Goal: Information Seeking & Learning: Learn about a topic

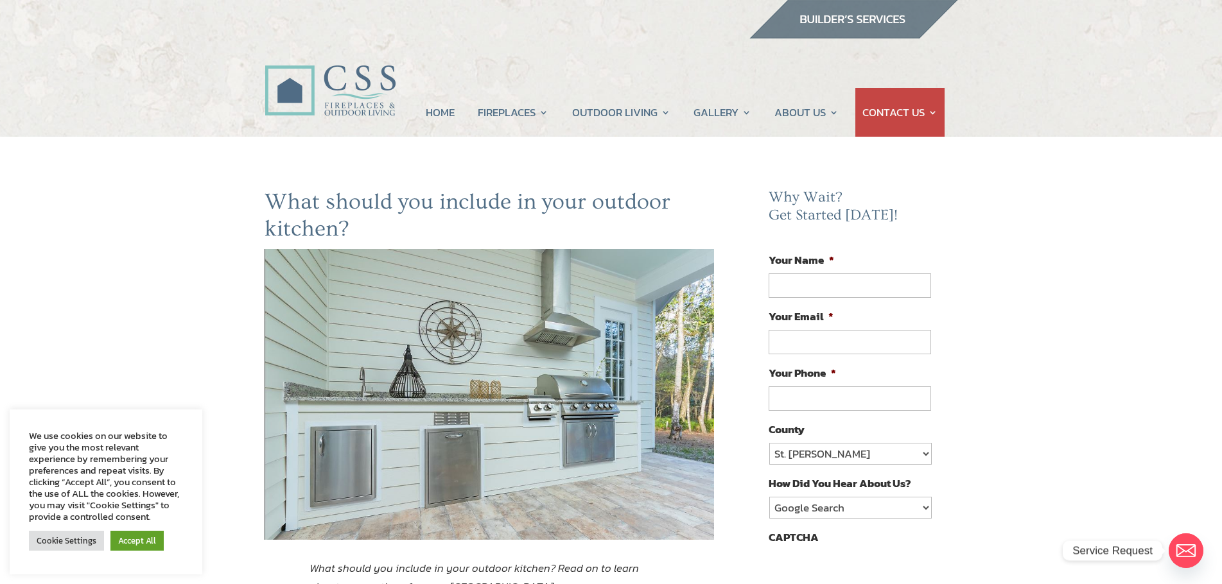
click at [506, 346] on img at bounding box center [490, 394] width 450 height 291
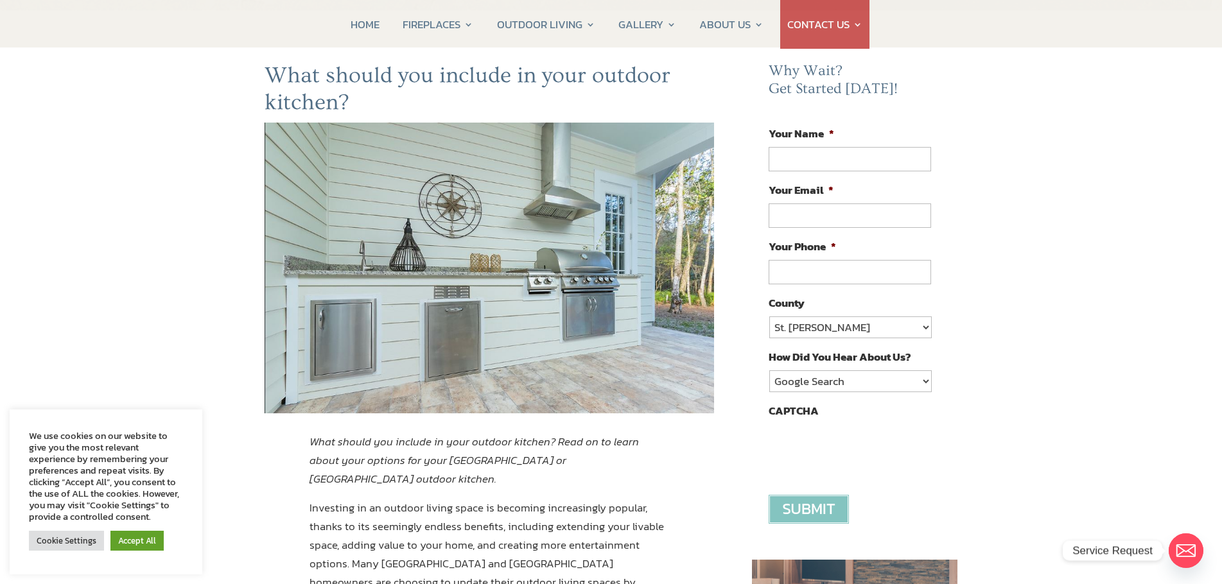
scroll to position [128, 0]
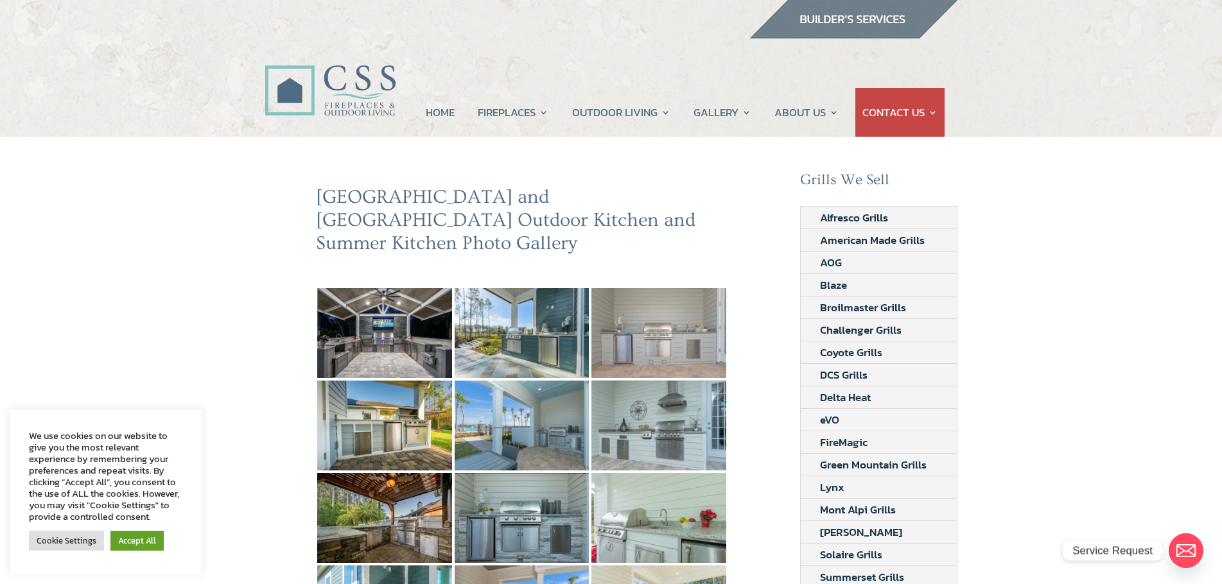
click at [666, 315] on img at bounding box center [659, 333] width 135 height 90
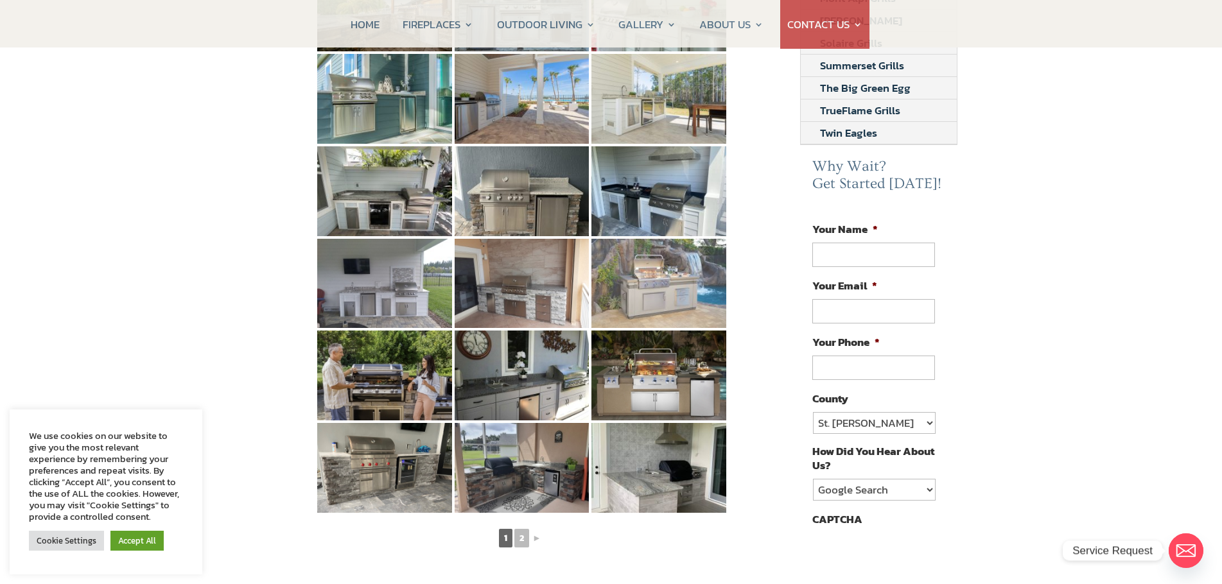
scroll to position [514, 0]
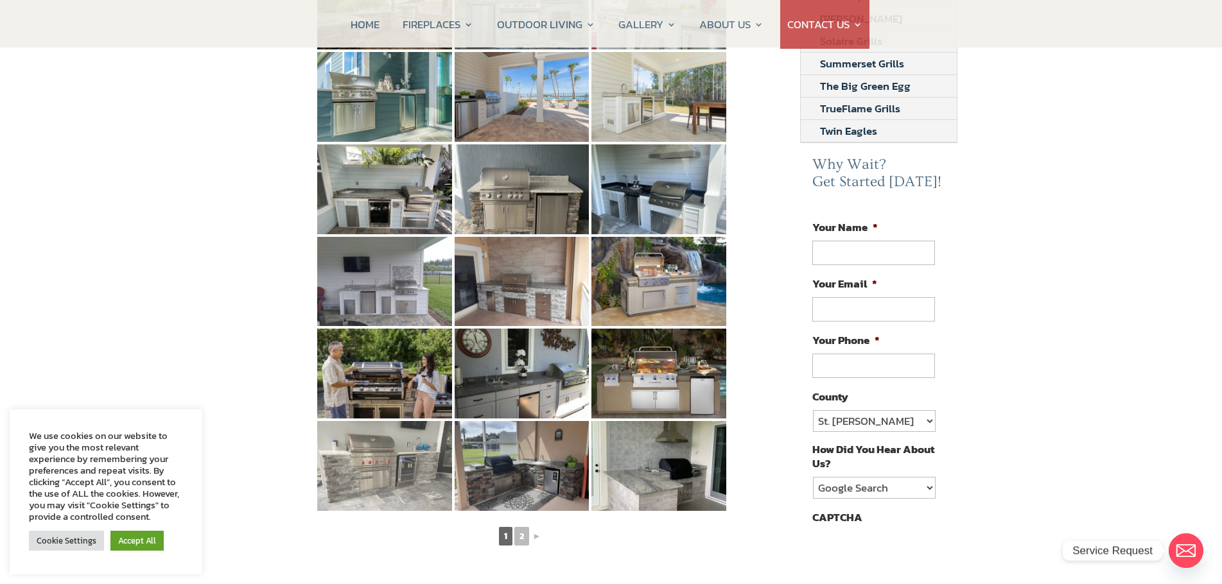
click at [376, 421] on img at bounding box center [384, 466] width 135 height 90
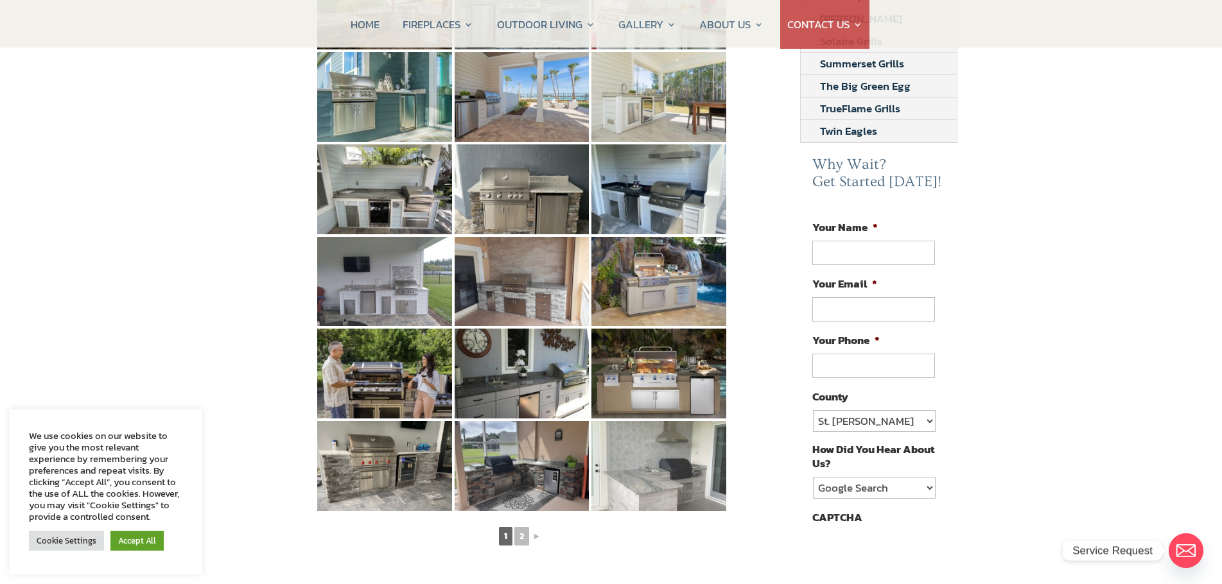
click at [651, 430] on img at bounding box center [659, 466] width 135 height 90
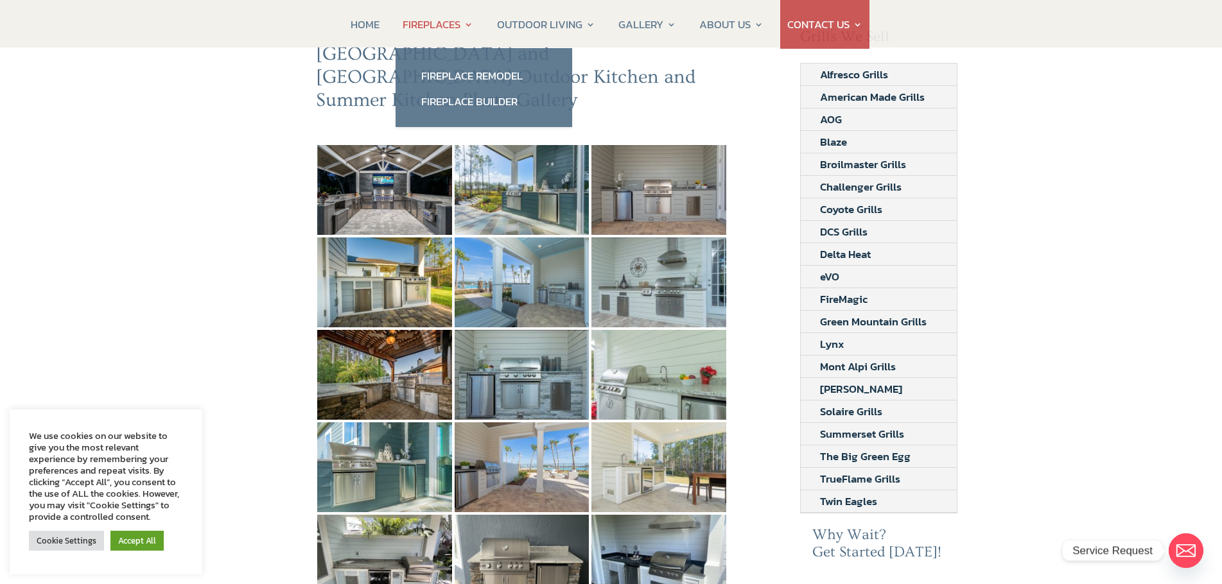
scroll to position [128, 0]
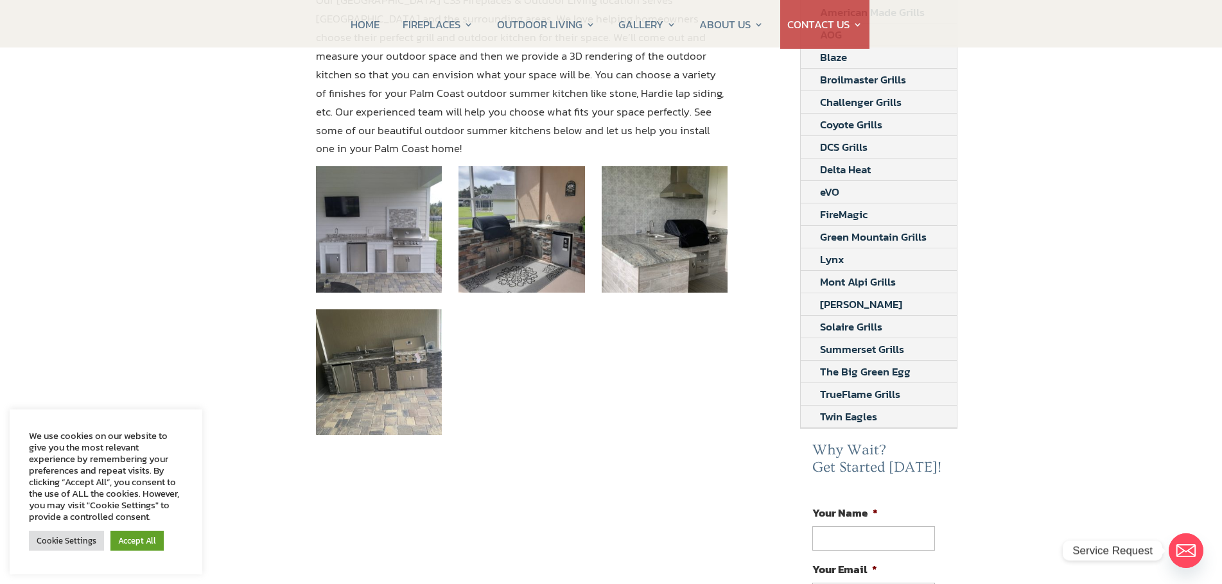
scroll to position [257, 0]
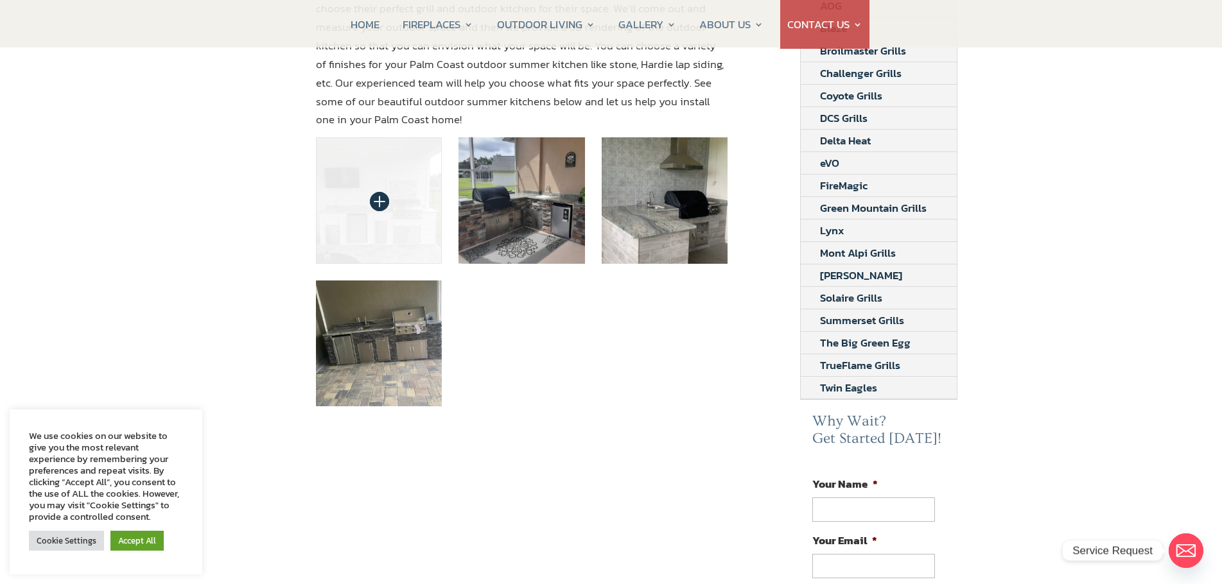
click at [389, 175] on img at bounding box center [379, 200] width 127 height 127
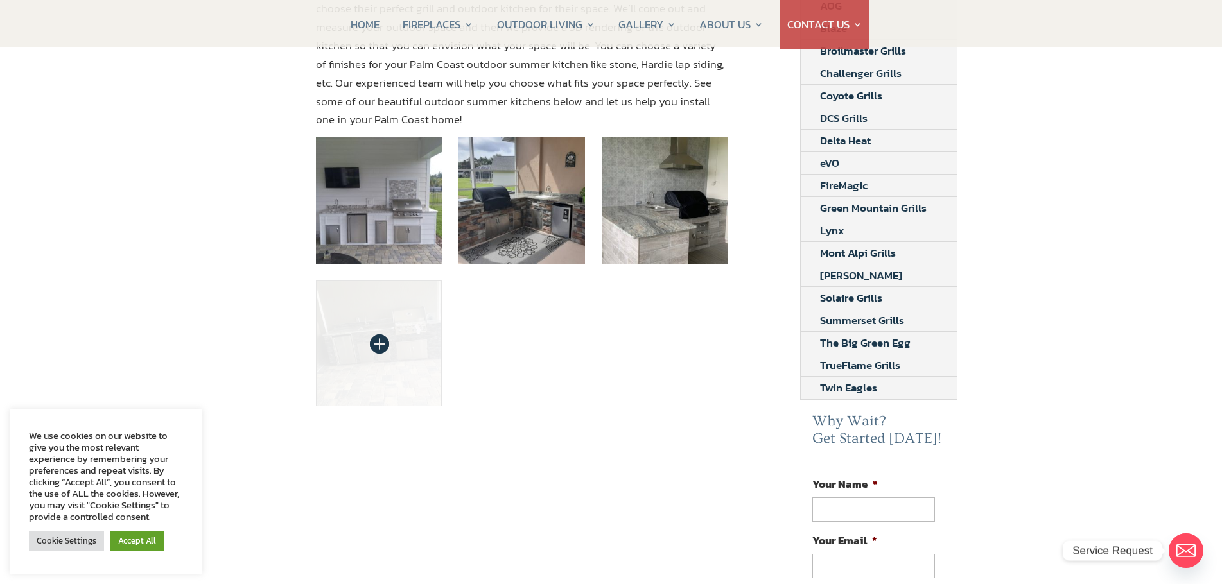
click at [378, 309] on img at bounding box center [379, 344] width 127 height 127
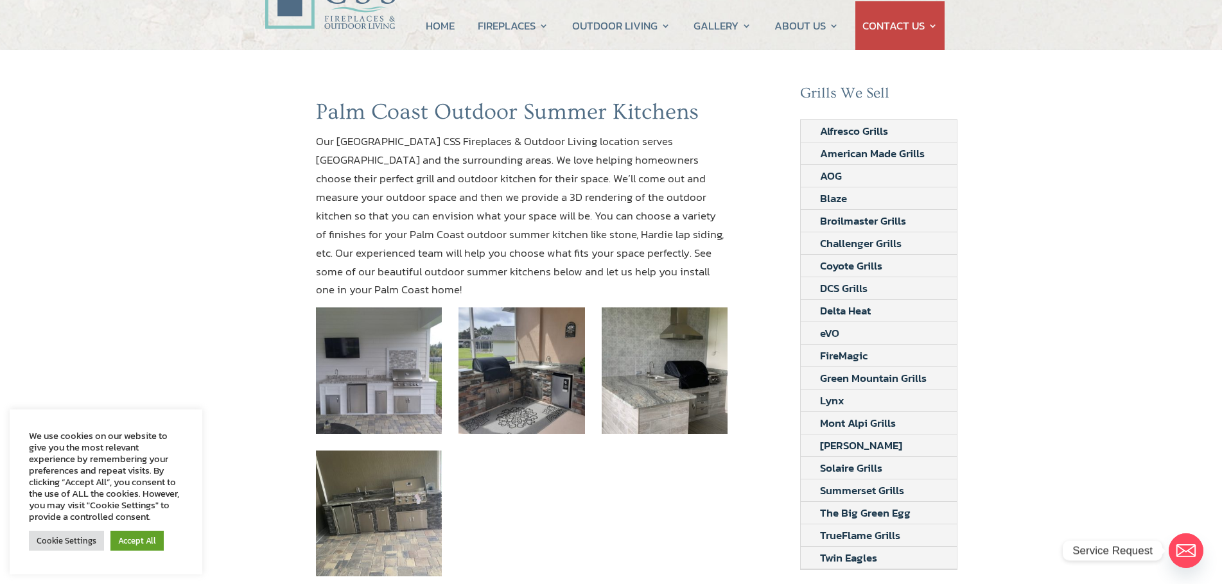
scroll to position [128, 0]
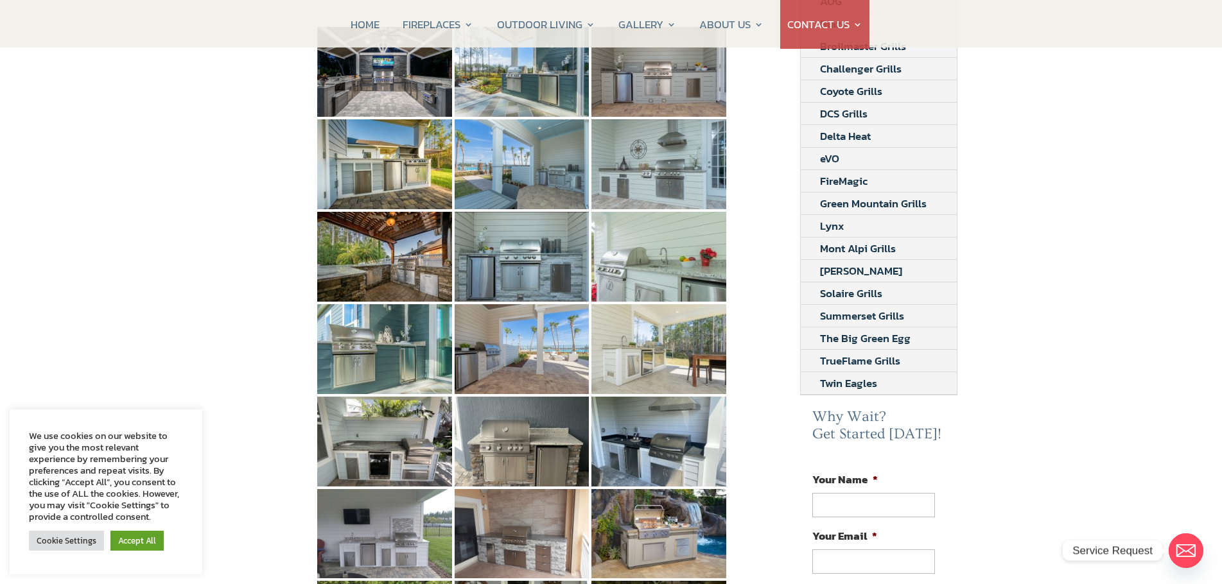
scroll to position [257, 0]
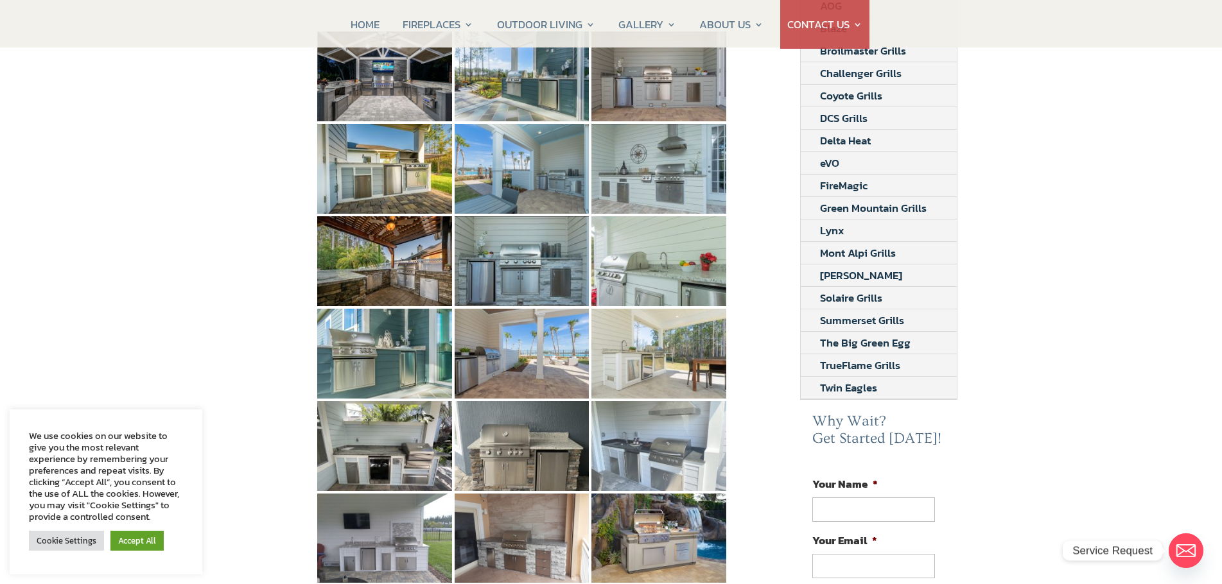
click at [672, 410] on img at bounding box center [659, 446] width 135 height 90
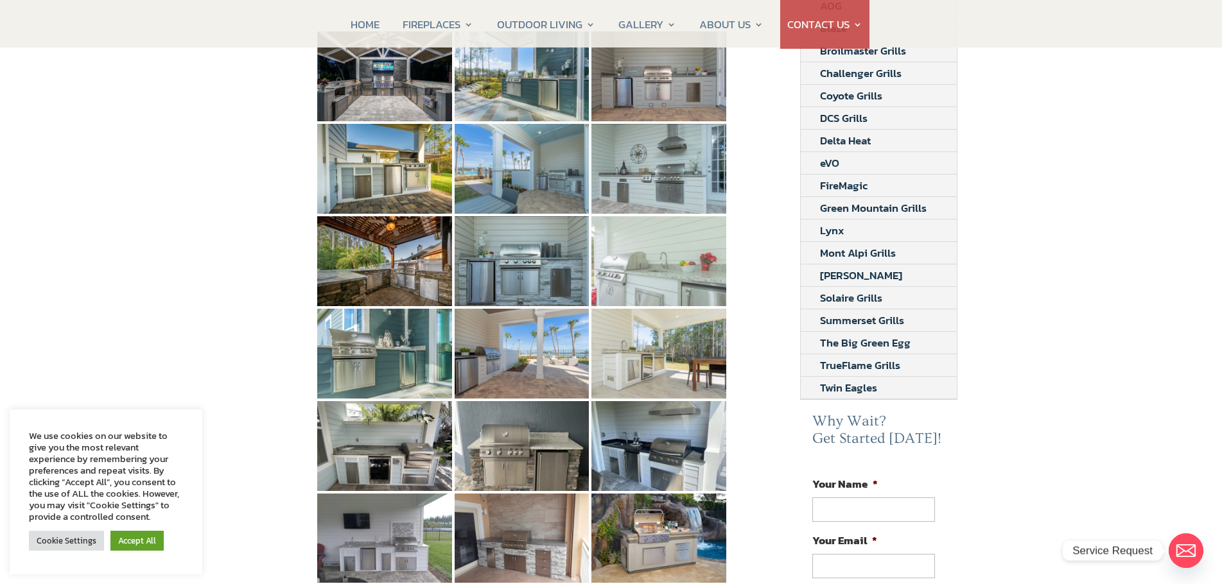
click at [642, 261] on img at bounding box center [659, 261] width 135 height 90
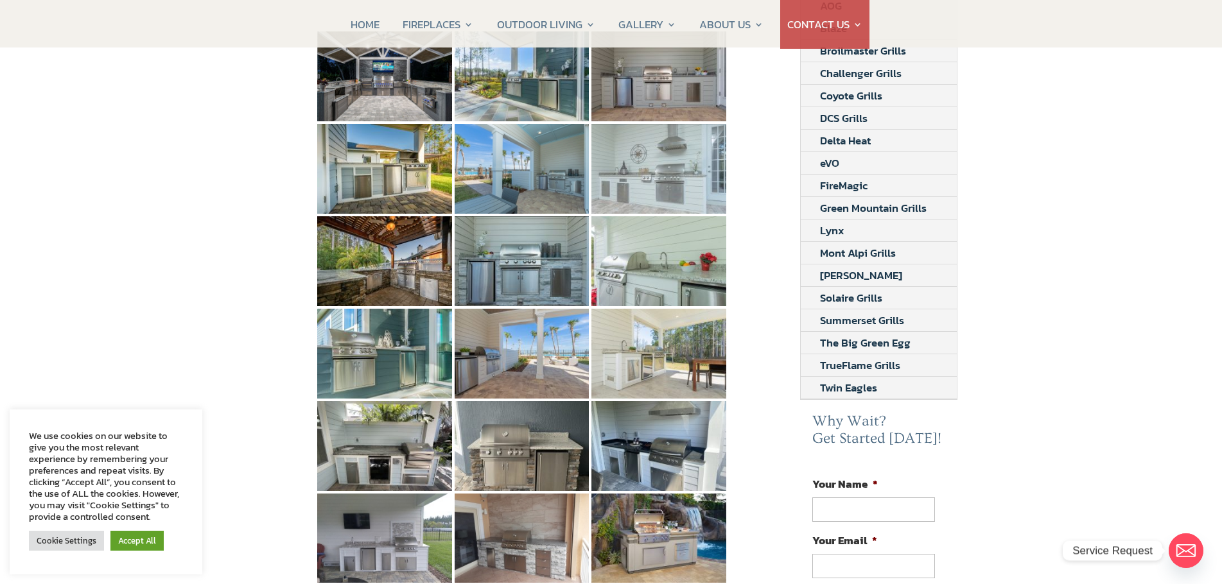
click at [658, 137] on img at bounding box center [659, 169] width 135 height 90
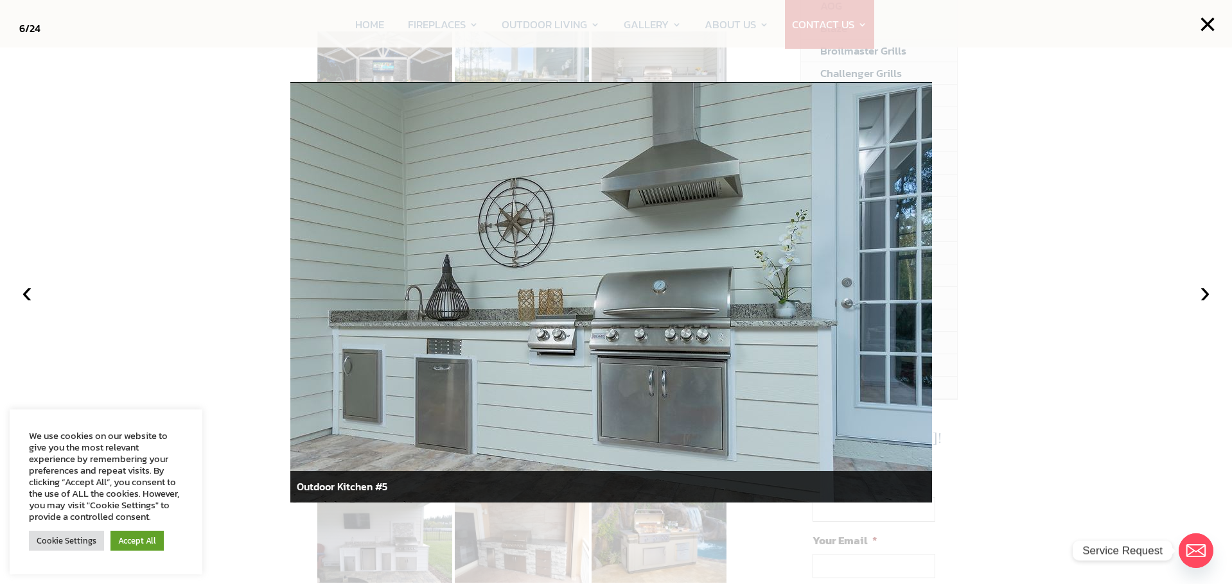
click at [184, 227] on div at bounding box center [616, 292] width 1232 height 584
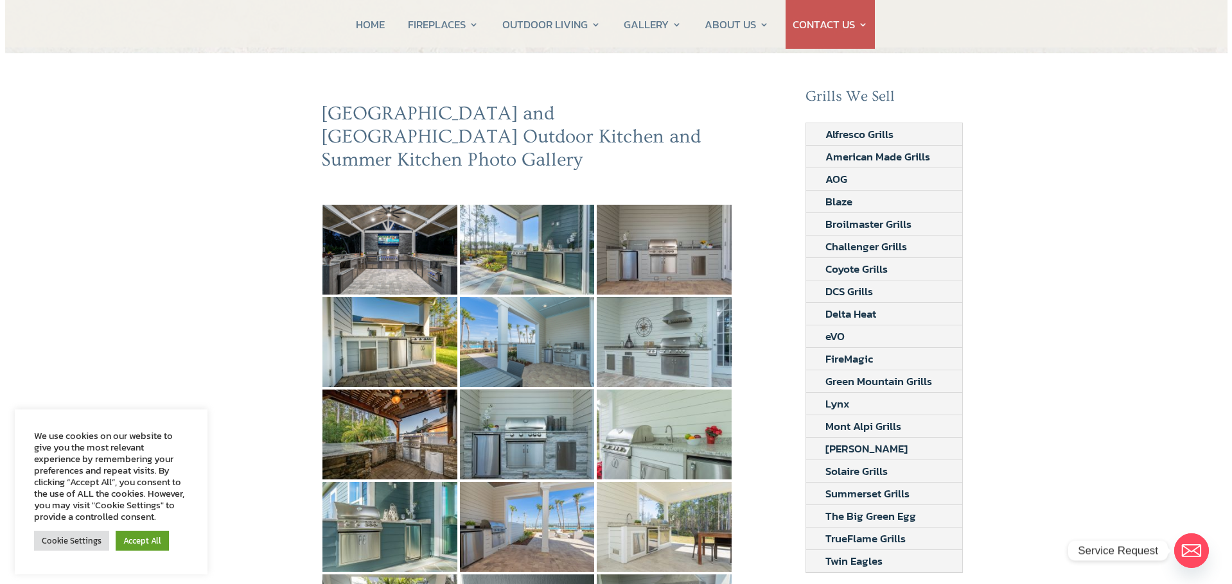
scroll to position [64, 0]
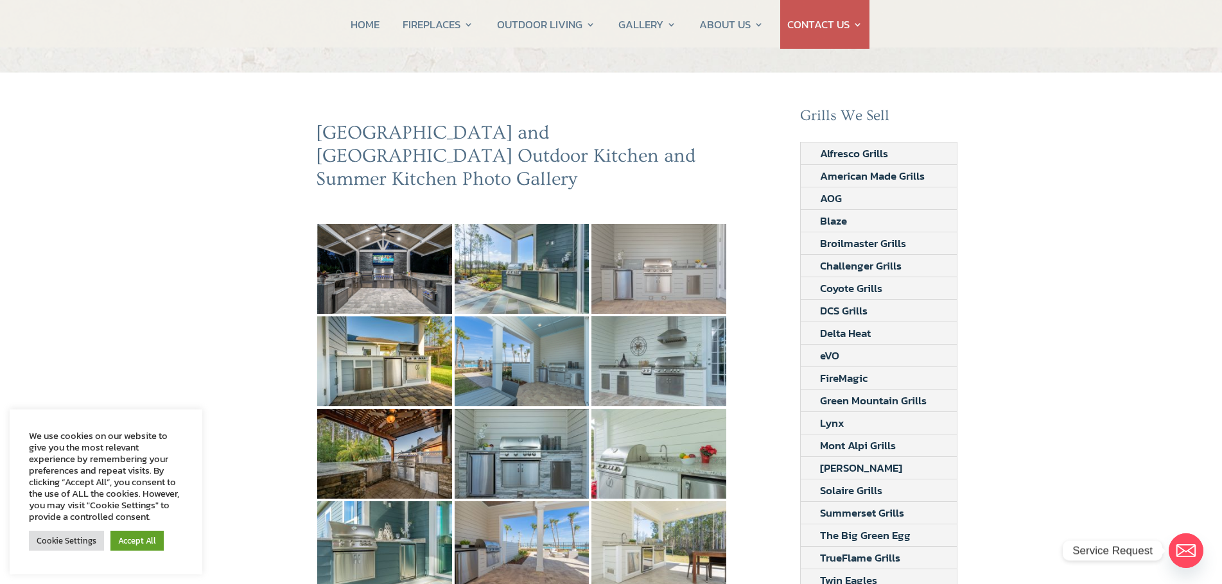
click at [626, 247] on img at bounding box center [659, 269] width 135 height 90
